Goal: Task Accomplishment & Management: Use online tool/utility

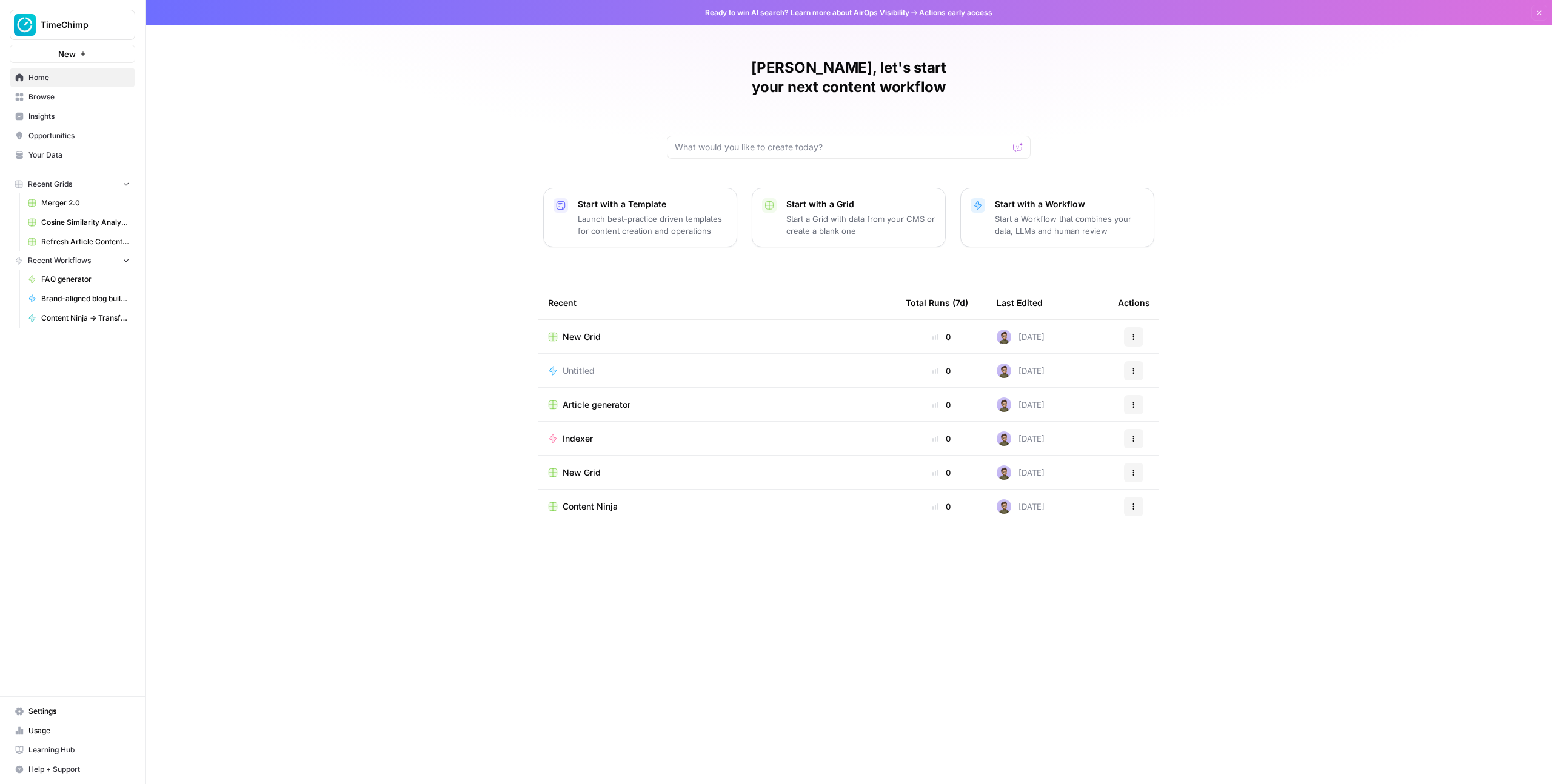
click at [71, 202] on span "Merger 2.0" at bounding box center [85, 202] width 89 height 11
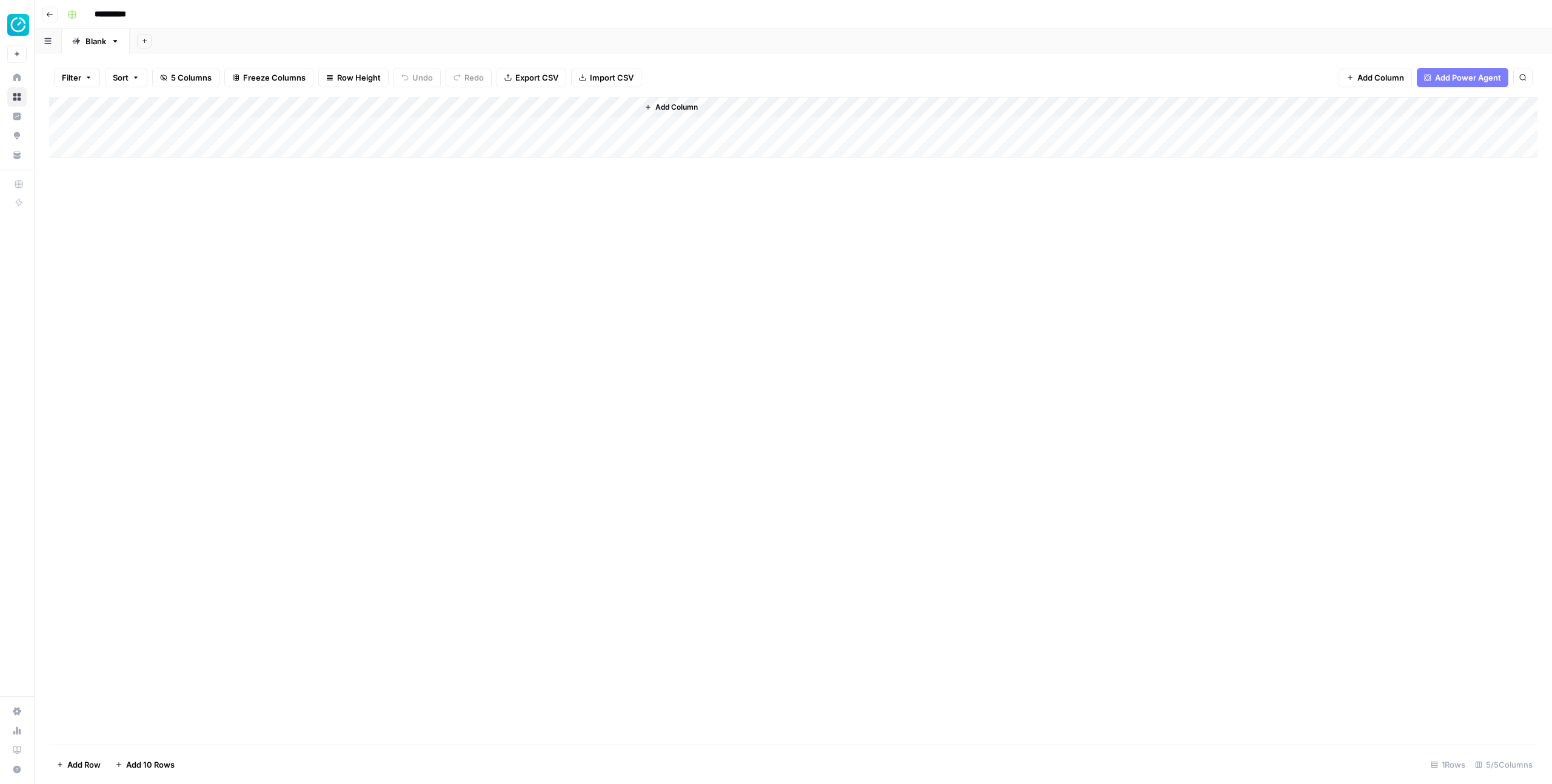
click at [1206, 269] on div "Add Column" at bounding box center [793, 421] width 1489 height 648
click at [1189, 352] on div "Add Column" at bounding box center [793, 421] width 1489 height 648
